Goal: Task Accomplishment & Management: Manage account settings

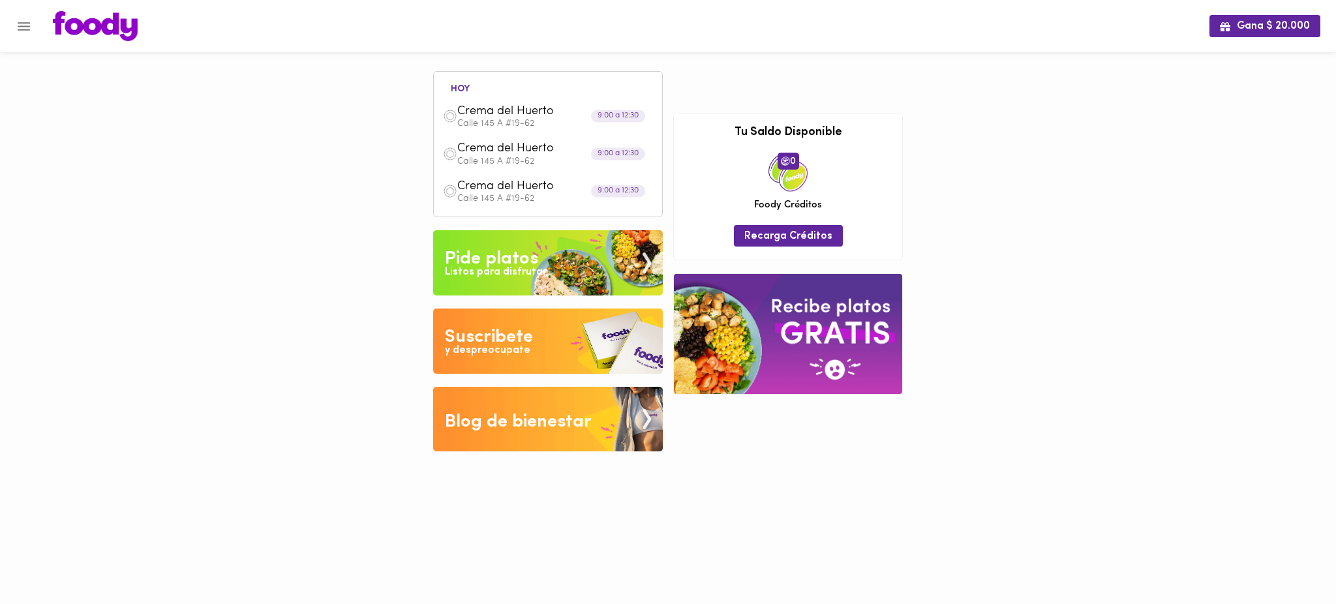
drag, startPoint x: 339, startPoint y: 72, endPoint x: 82, endPoint y: -47, distance: 283.3
click at [82, 0] on html "Gana $ 20.000 hoy Crema del Huerto Calle 145 A #19-62 9:00 a 12:30 Crema del Hu…" at bounding box center [668, 235] width 1336 height 471
click at [339, 115] on div "Gana $ 20.000 [DATE] Crema [PERSON_NAME] Calle 145 A #19-62 9:00 a 12:30 [GEOGR…" at bounding box center [668, 235] width 1336 height 471
click at [25, 23] on icon "Menu" at bounding box center [24, 26] width 16 height 16
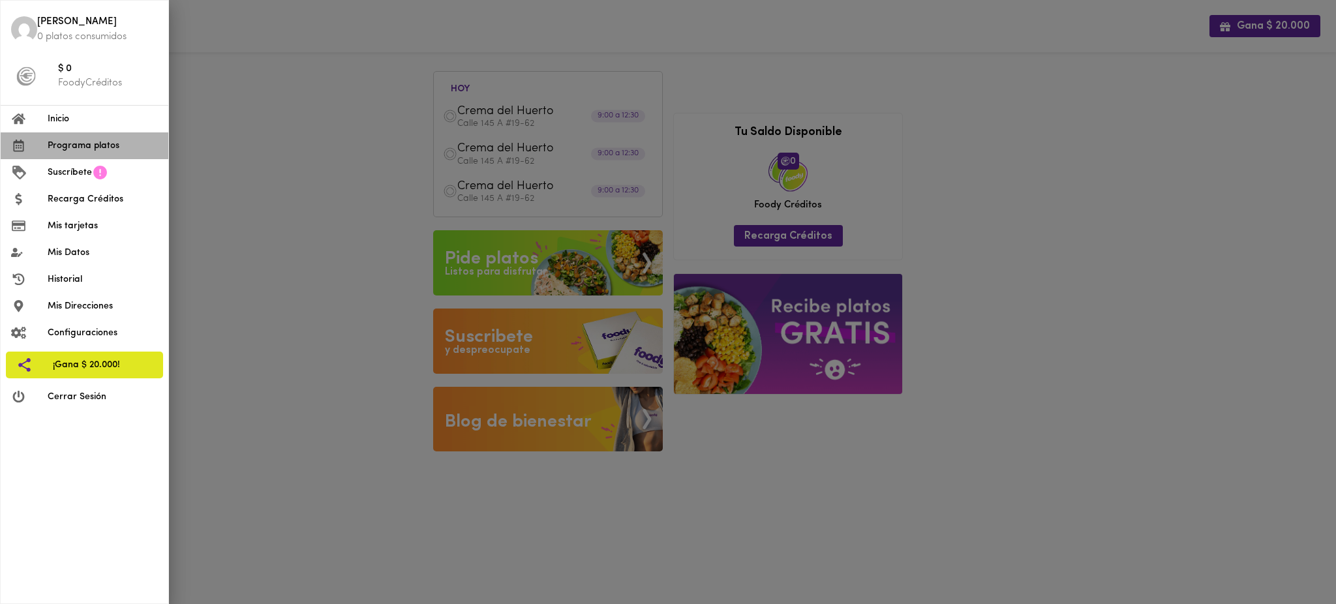
click at [78, 147] on span "Programa platos" at bounding box center [103, 146] width 110 height 14
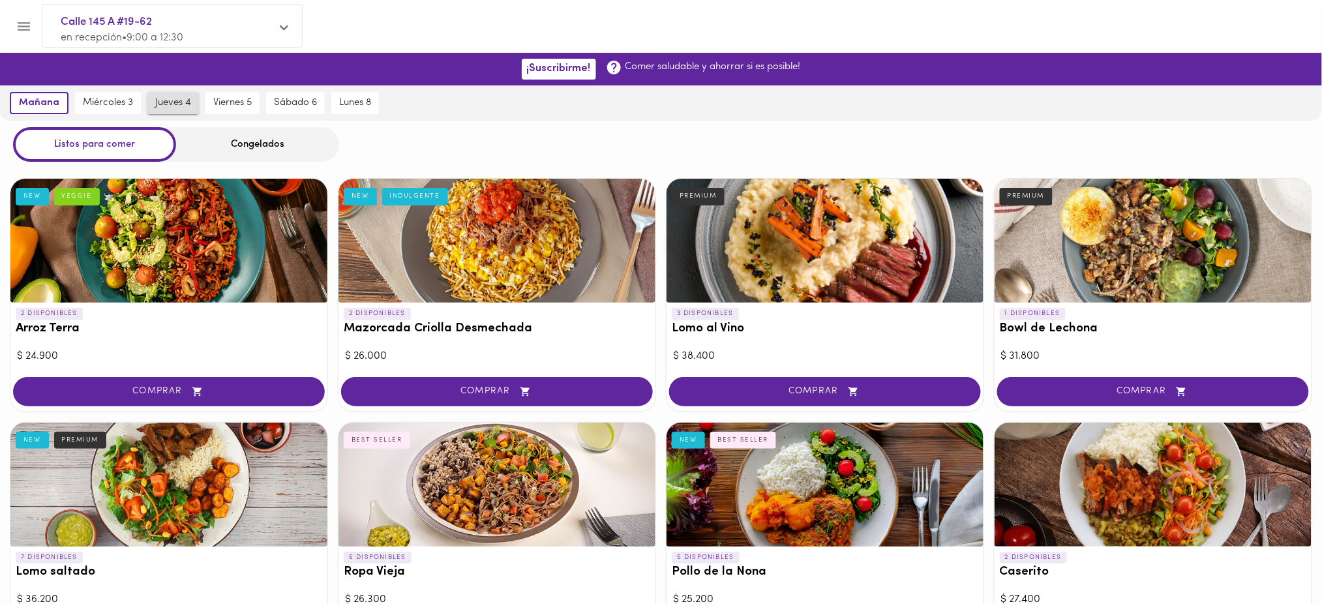
click at [165, 97] on span "jueves 4" at bounding box center [173, 103] width 36 height 12
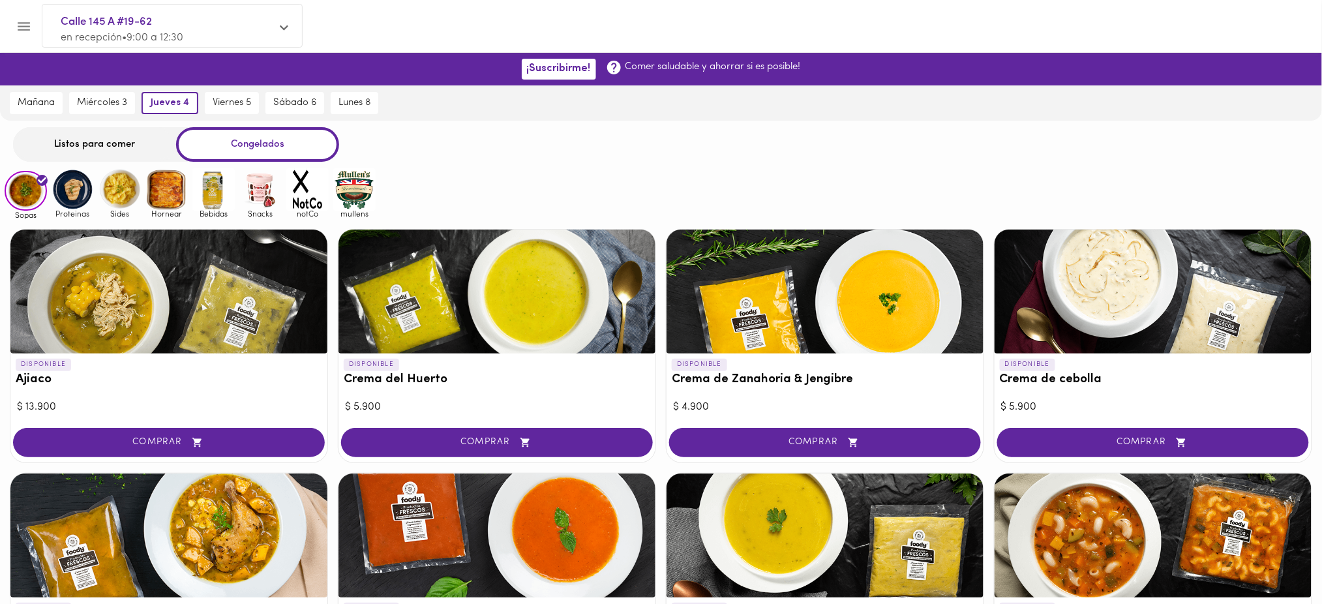
click at [115, 155] on div "Listos para comer" at bounding box center [94, 144] width 163 height 35
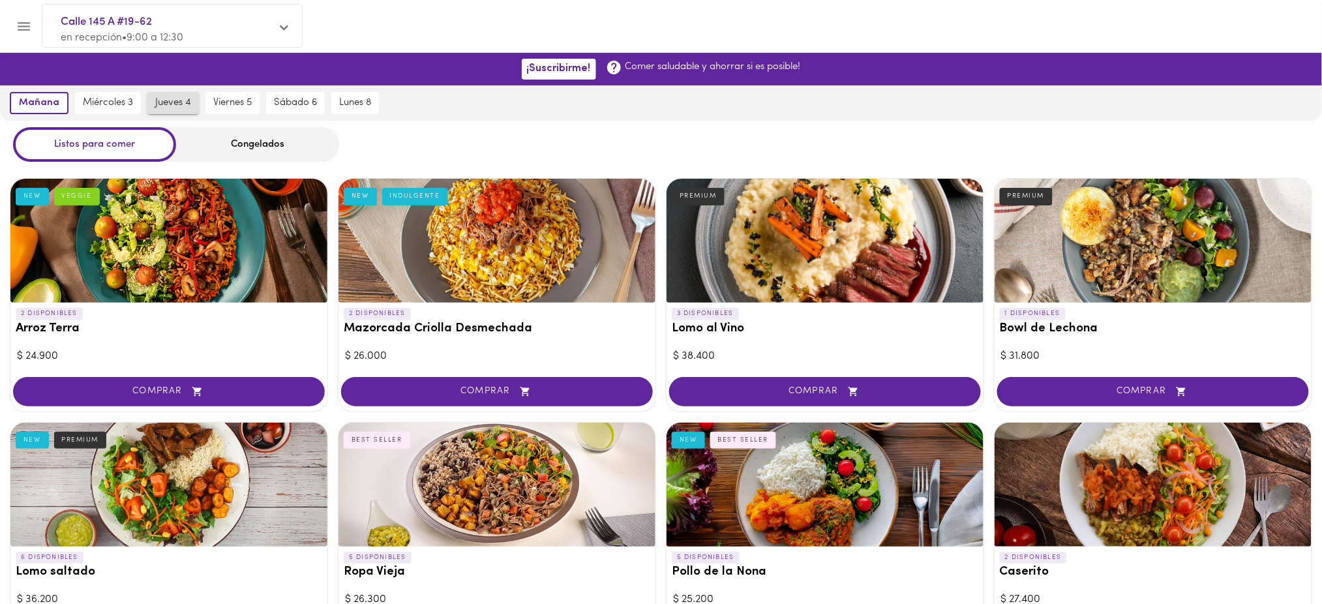
click at [176, 102] on span "jueves 4" at bounding box center [173, 103] width 36 height 12
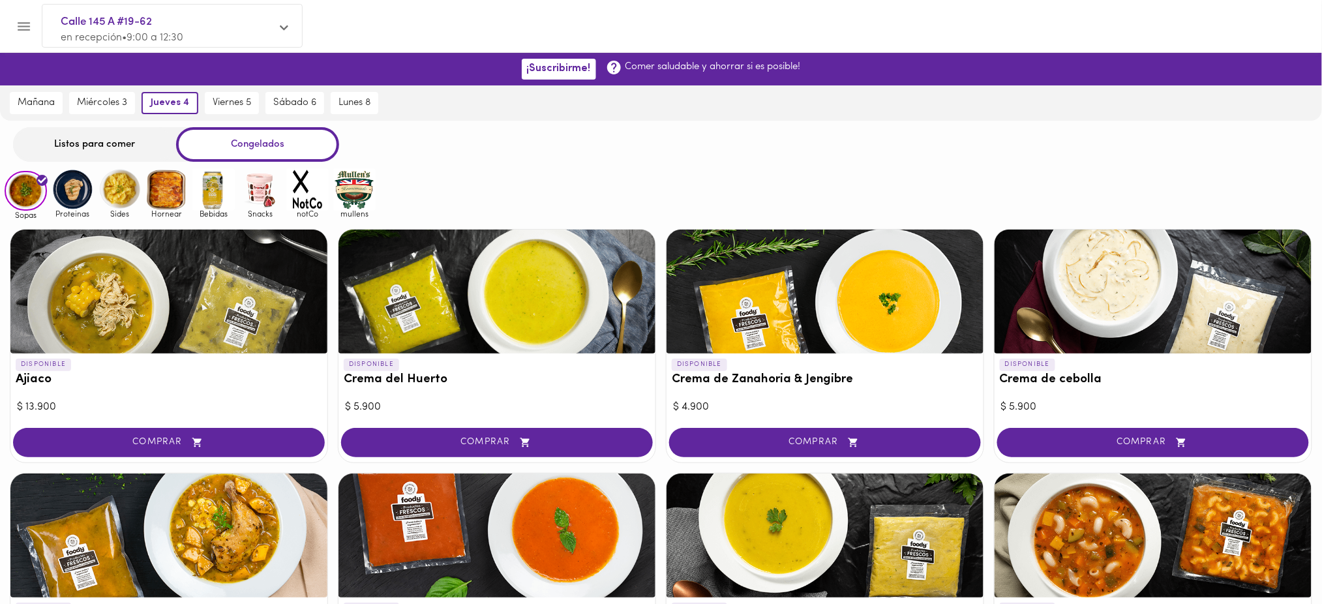
click at [139, 147] on div "Listos para comer" at bounding box center [94, 144] width 163 height 35
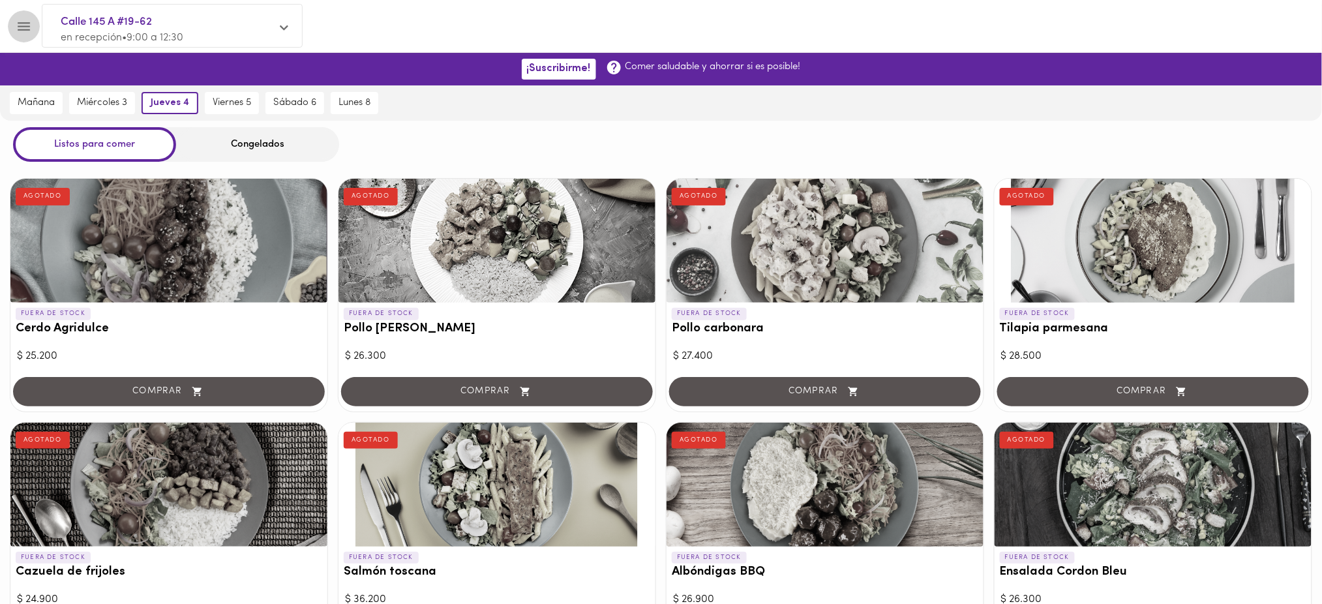
click at [27, 22] on icon "Menu" at bounding box center [24, 26] width 12 height 8
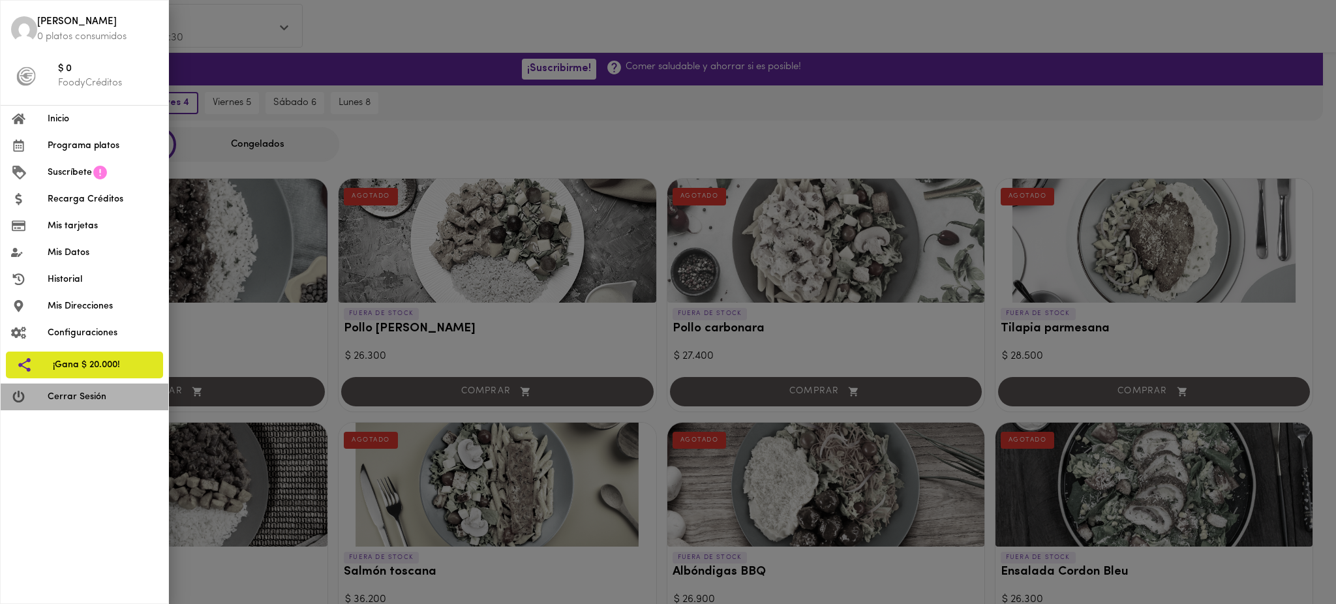
click at [80, 393] on span "Cerrar Sesión" at bounding box center [103, 397] width 110 height 14
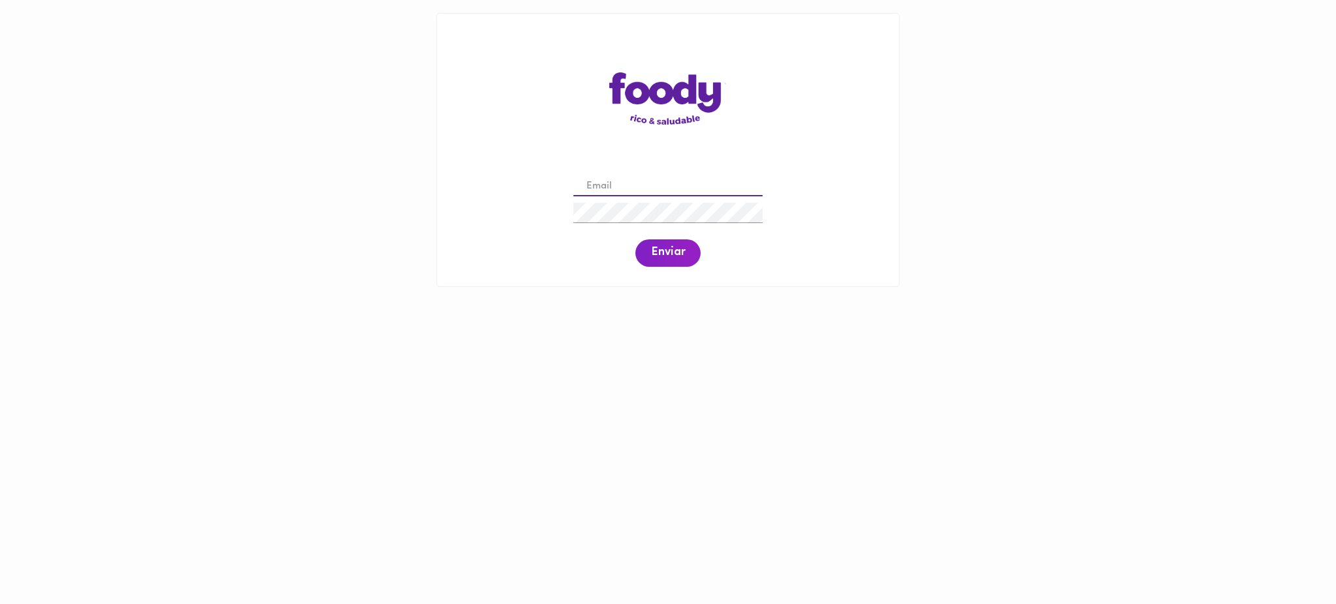
click at [621, 182] on input "email" at bounding box center [667, 187] width 189 height 20
paste input "[PERSON_NAME][EMAIL_ADDRESS][PERSON_NAME][DOMAIN_NAME]"
type input "[PERSON_NAME][EMAIL_ADDRESS][PERSON_NAME][DOMAIN_NAME]"
click at [663, 255] on span "Enviar" at bounding box center [668, 253] width 34 height 14
